Goal: Complete application form

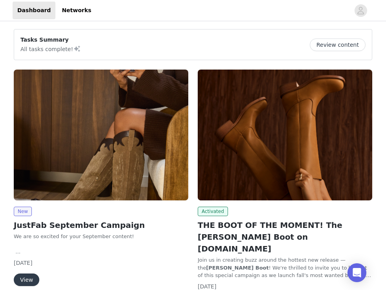
click at [96, 176] on img at bounding box center [101, 135] width 175 height 131
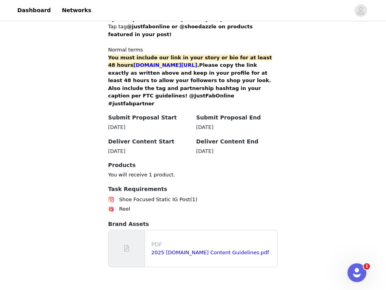
scroll to position [532, 0]
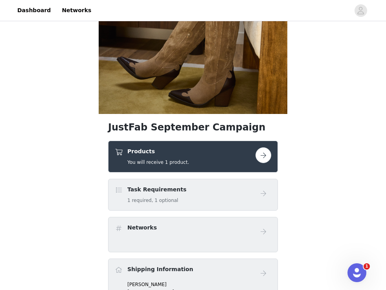
scroll to position [163, 0]
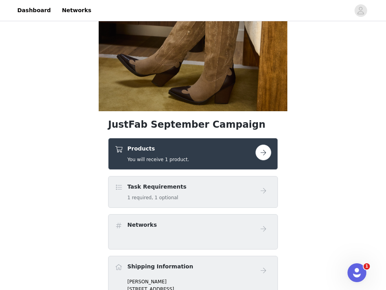
click at [264, 153] on button "button" at bounding box center [264, 153] width 16 height 16
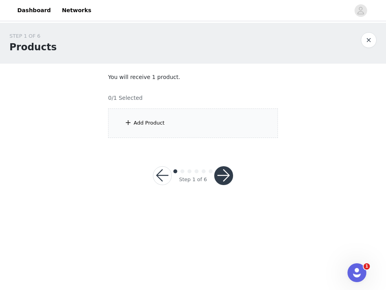
click at [151, 126] on div "Add Product" at bounding box center [149, 123] width 31 height 8
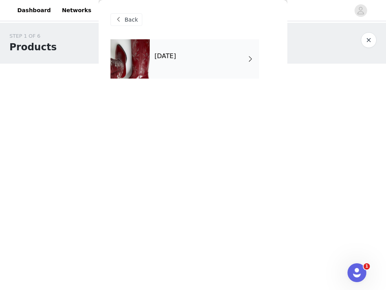
click at [189, 65] on div "[DATE]" at bounding box center [204, 58] width 109 height 39
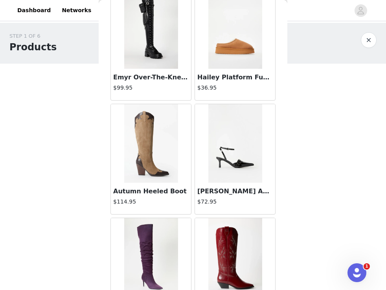
scroll to position [392, 0]
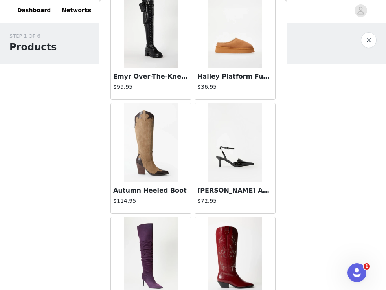
click at [145, 144] on img at bounding box center [151, 142] width 54 height 79
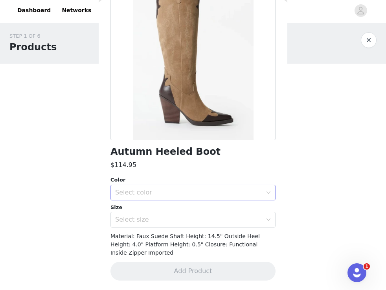
scroll to position [76, 0]
click at [164, 218] on div "Select size" at bounding box center [188, 220] width 147 height 8
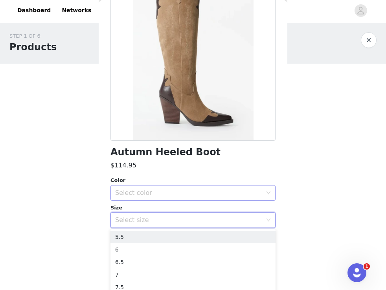
click at [165, 194] on div "Select color" at bounding box center [188, 193] width 147 height 8
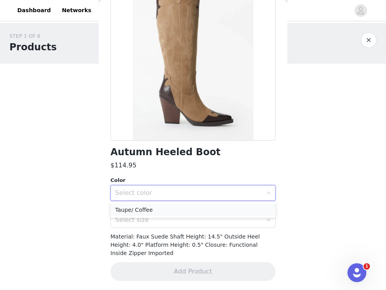
click at [157, 210] on li "Taupe/ Coffee" at bounding box center [193, 210] width 165 height 13
click at [146, 221] on div "Select size" at bounding box center [188, 220] width 147 height 8
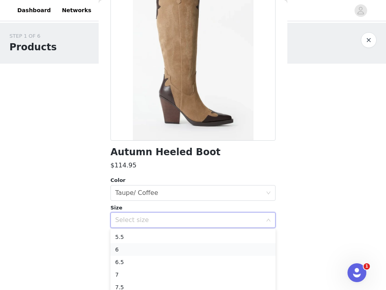
click at [144, 247] on li "6" at bounding box center [193, 249] width 165 height 13
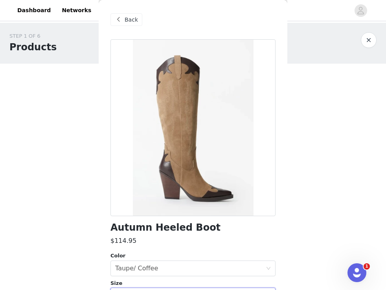
scroll to position [0, 0]
click at [121, 22] on span at bounding box center [118, 19] width 9 height 9
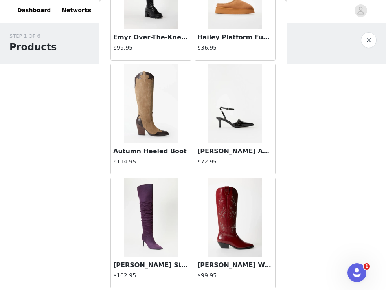
click at [224, 208] on img at bounding box center [235, 217] width 54 height 79
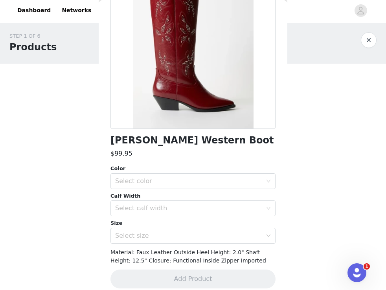
scroll to position [93, 0]
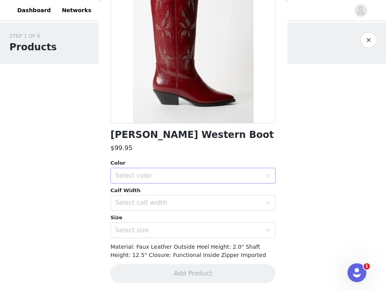
click at [181, 173] on div "Select color" at bounding box center [188, 176] width 147 height 8
click at [177, 194] on li "Cabernet Red" at bounding box center [193, 192] width 165 height 13
click at [175, 204] on div "Select calf width" at bounding box center [188, 203] width 147 height 8
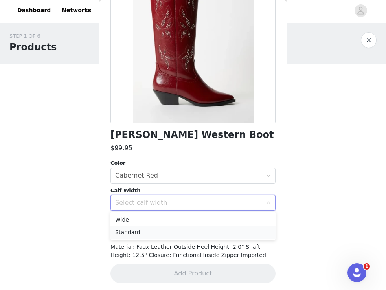
click at [166, 232] on li "Standard" at bounding box center [193, 232] width 165 height 13
click at [165, 227] on div "Select size" at bounding box center [188, 231] width 147 height 8
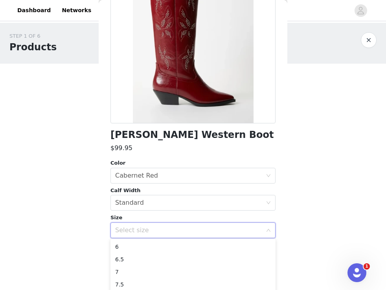
click at [81, 230] on body "Dashboard Networks STEP 1 OF 6 Products You will receive 1 product. 0/1 Selecte…" at bounding box center [193, 145] width 386 height 290
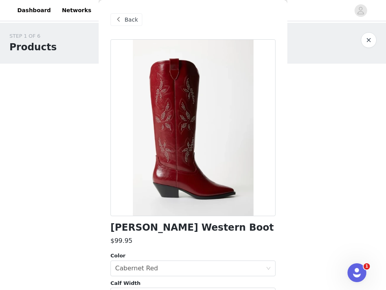
scroll to position [0, 0]
click at [133, 17] on span "Back" at bounding box center [131, 20] width 13 height 8
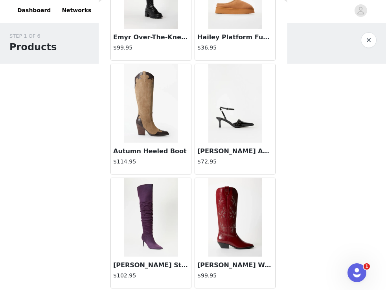
scroll to position [432, 0]
click at [155, 219] on img at bounding box center [151, 217] width 54 height 79
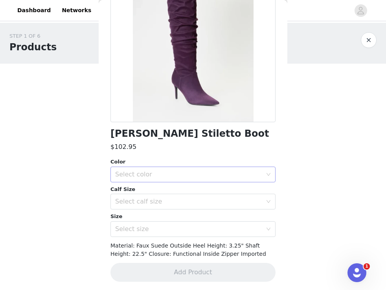
scroll to position [94, 0]
click at [174, 177] on div "Select color" at bounding box center [188, 175] width 147 height 8
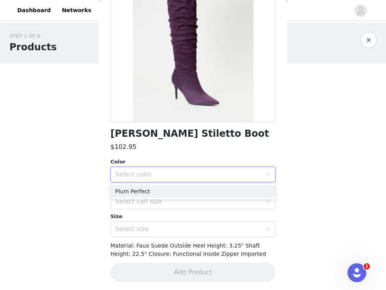
click at [171, 185] on ul "Plum Perfect" at bounding box center [193, 192] width 165 height 16
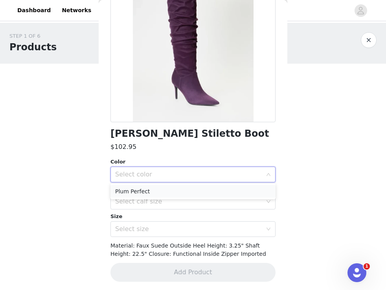
click at [171, 190] on li "Plum Perfect" at bounding box center [193, 191] width 165 height 13
click at [168, 201] on div "Select calf size" at bounding box center [188, 202] width 147 height 8
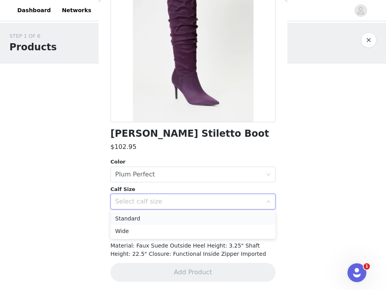
click at [163, 219] on li "Standard" at bounding box center [193, 218] width 165 height 13
click at [161, 228] on div "Select size" at bounding box center [188, 229] width 147 height 8
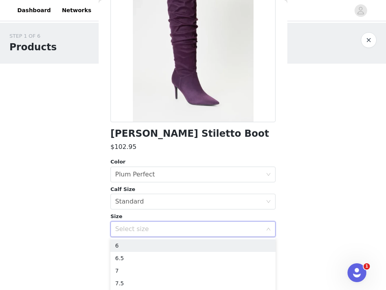
click at [160, 212] on div "Color Select color Plum Perfect Calf Size Select calf size Standard Size Select…" at bounding box center [193, 197] width 165 height 79
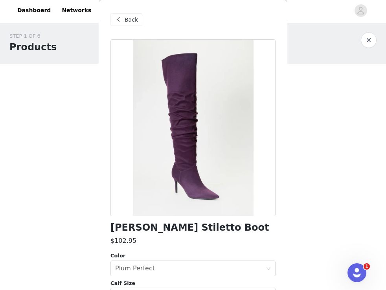
scroll to position [0, 0]
click at [126, 20] on span "Back" at bounding box center [131, 20] width 13 height 8
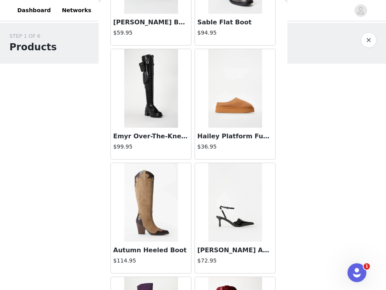
scroll to position [311, 0]
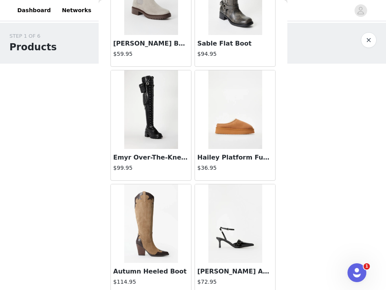
click at [146, 123] on img at bounding box center [151, 109] width 54 height 79
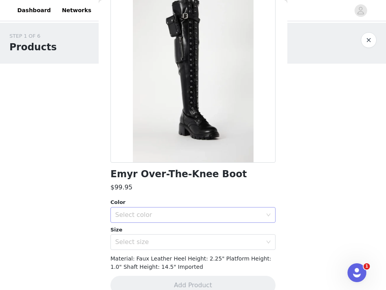
scroll to position [54, 0]
click at [153, 205] on div "Color" at bounding box center [193, 202] width 165 height 8
click at [153, 217] on div "Select color" at bounding box center [188, 215] width 147 height 8
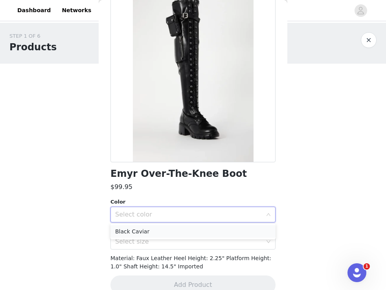
click at [150, 230] on li "Black Caviar" at bounding box center [193, 231] width 165 height 13
click at [144, 245] on div "Select size" at bounding box center [190, 241] width 151 height 15
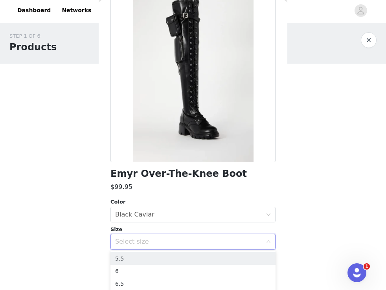
click at [85, 239] on body "Dashboard Networks STEP 1 OF 6 Products You will receive 1 product. 0/1 Selecte…" at bounding box center [193, 145] width 386 height 290
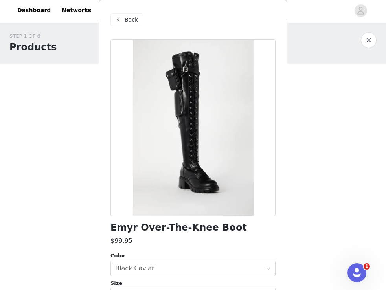
scroll to position [0, 0]
click at [131, 18] on span "Back" at bounding box center [131, 20] width 13 height 8
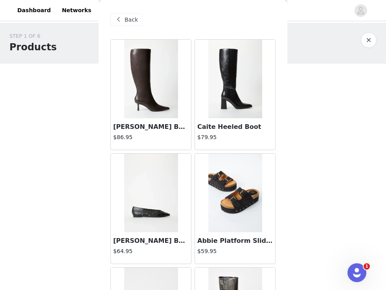
click at [157, 93] on img at bounding box center [151, 79] width 54 height 79
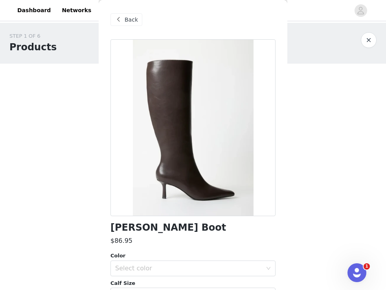
click at [117, 20] on span at bounding box center [118, 19] width 9 height 9
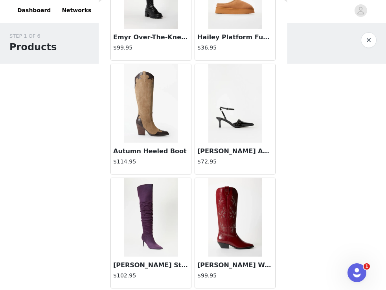
click at [147, 94] on img at bounding box center [151, 103] width 54 height 79
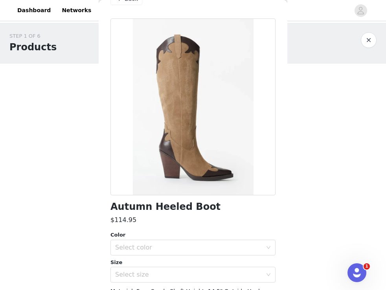
scroll to position [23, 0]
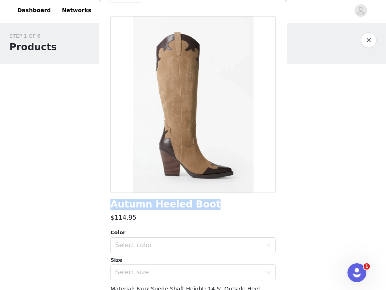
drag, startPoint x: 198, startPoint y: 204, endPoint x: 105, endPoint y: 201, distance: 93.3
click at [105, 201] on div "Back Autumn Heeled Boot $114.95 Color Select color Size Select size Material: F…" at bounding box center [193, 145] width 189 height 290
copy h1 "Autumn Heeled Boot"
click at [209, 244] on div "Select color" at bounding box center [188, 245] width 147 height 8
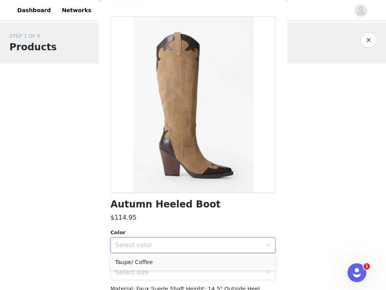
click at [201, 263] on li "Taupe/ Coffee" at bounding box center [193, 262] width 165 height 13
click at [199, 272] on div "Select size" at bounding box center [188, 273] width 147 height 8
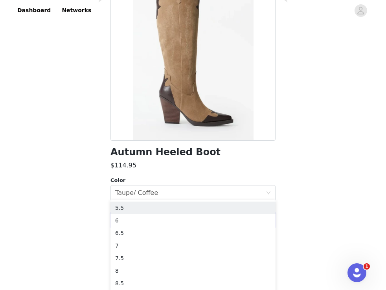
scroll to position [88, 0]
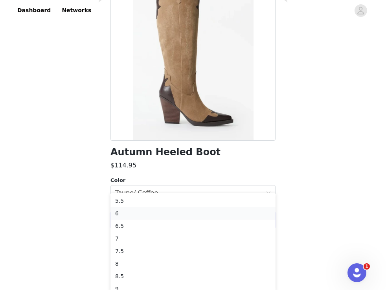
click at [190, 212] on li "6" at bounding box center [193, 213] width 165 height 13
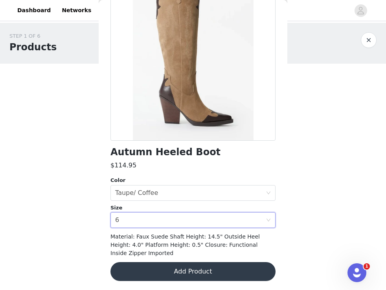
scroll to position [0, 0]
click at [200, 274] on button "Add Product" at bounding box center [193, 271] width 165 height 19
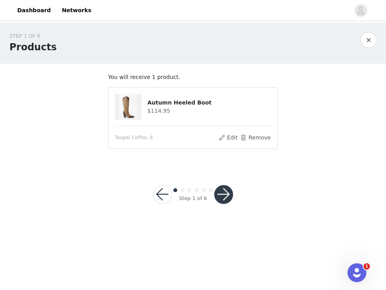
click at [225, 199] on button "button" at bounding box center [223, 194] width 19 height 19
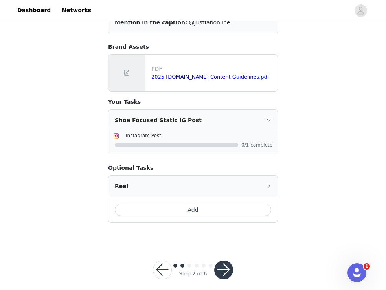
scroll to position [89, 0]
click at [223, 267] on button "button" at bounding box center [223, 270] width 19 height 19
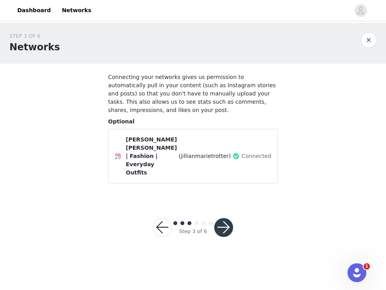
click at [230, 218] on button "button" at bounding box center [223, 227] width 19 height 19
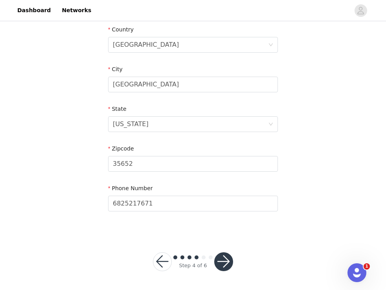
scroll to position [246, 0]
click at [225, 260] on button "button" at bounding box center [223, 262] width 19 height 19
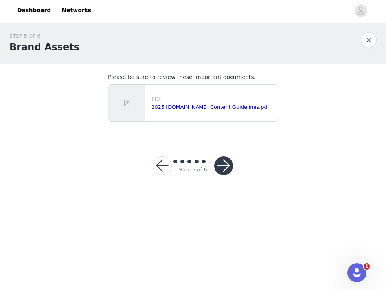
click at [224, 166] on button "button" at bounding box center [223, 166] width 19 height 19
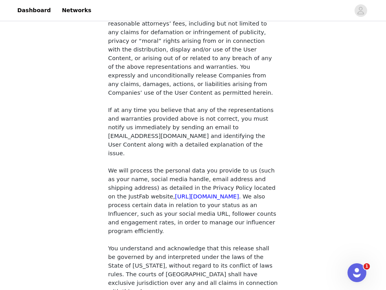
scroll to position [676, 0]
checkbox input "true"
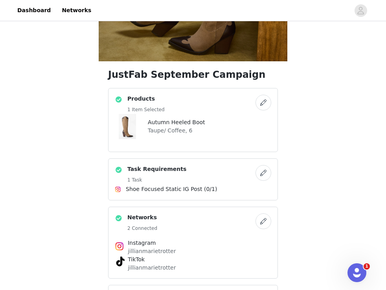
scroll to position [215, 0]
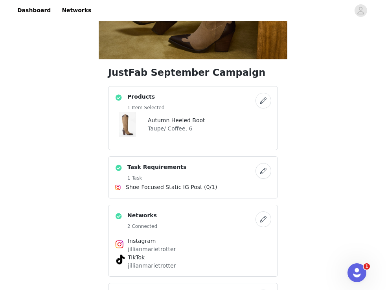
click at [262, 101] on button "button" at bounding box center [264, 101] width 16 height 16
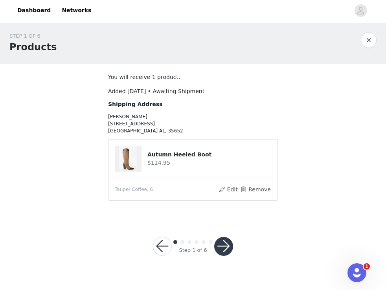
click at [226, 247] on button "button" at bounding box center [223, 246] width 19 height 19
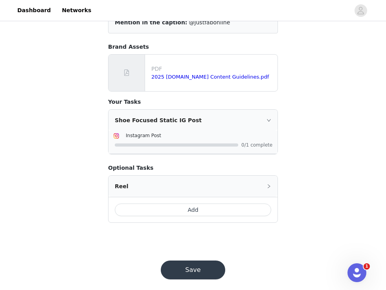
scroll to position [89, 0]
click at [206, 269] on button "Save" at bounding box center [193, 270] width 64 height 19
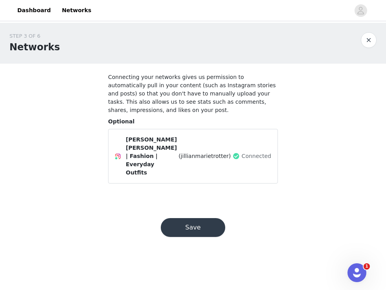
click at [198, 218] on button "Save" at bounding box center [193, 227] width 64 height 19
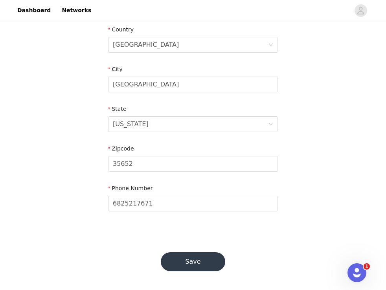
scroll to position [246, 0]
click at [184, 263] on button "Save" at bounding box center [193, 262] width 64 height 19
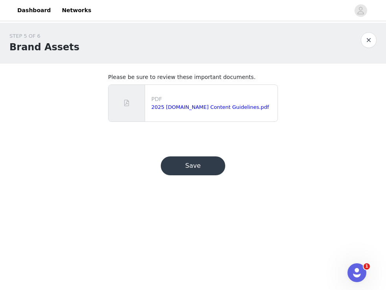
click at [192, 162] on button "Save" at bounding box center [193, 166] width 64 height 19
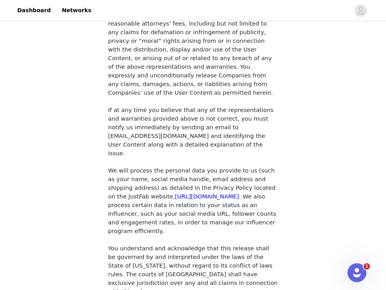
scroll to position [676, 0]
checkbox input "true"
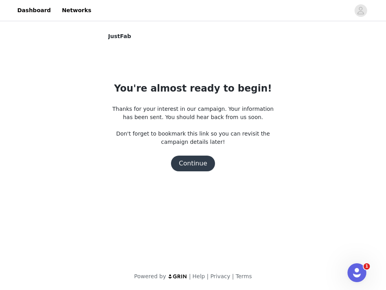
click at [187, 166] on button "Continue" at bounding box center [193, 164] width 44 height 16
